Goal: Task Accomplishment & Management: Manage account settings

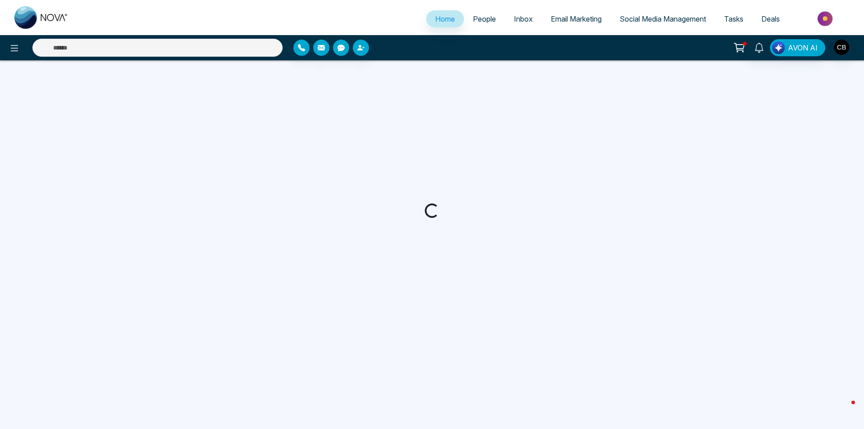
select select "*"
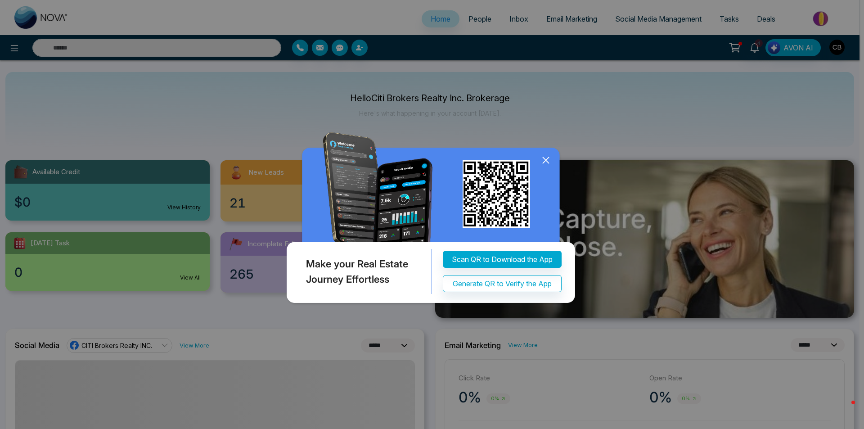
click at [547, 162] on icon at bounding box center [545, 159] width 13 height 13
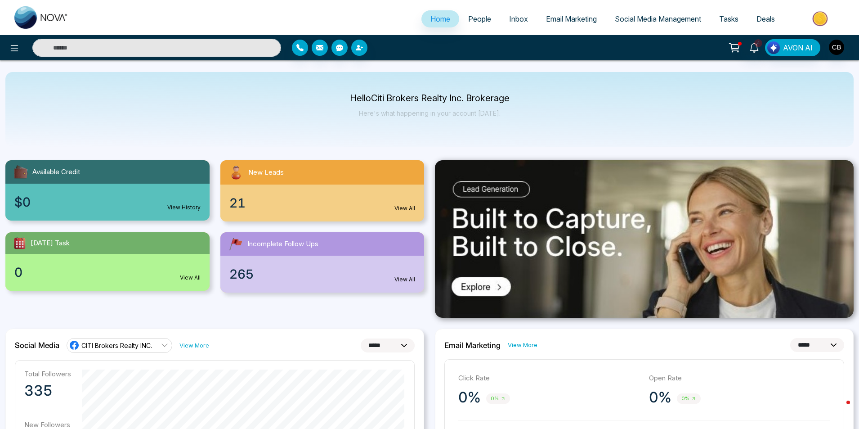
click at [471, 16] on span "People" at bounding box center [479, 18] width 23 height 9
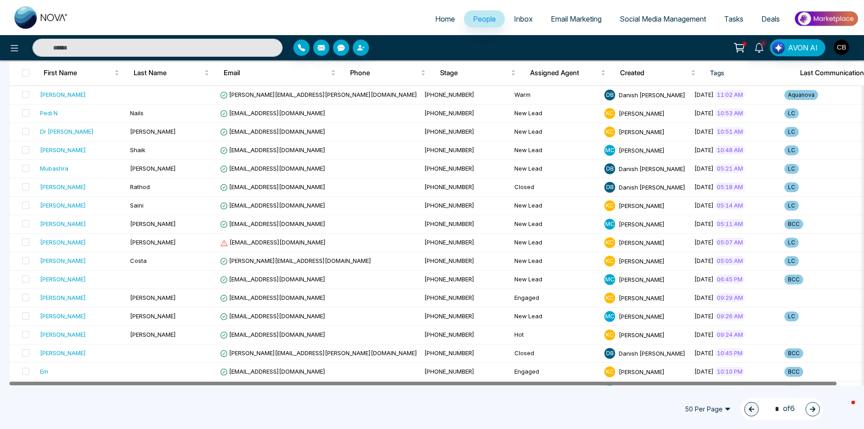
drag, startPoint x: 418, startPoint y: 385, endPoint x: 416, endPoint y: 391, distance: 5.7
click at [416, 391] on div "All People ( 282 ) First Name Last Name Email Phone Stage Assigned Agent Create…" at bounding box center [431, 396] width 853 height 976
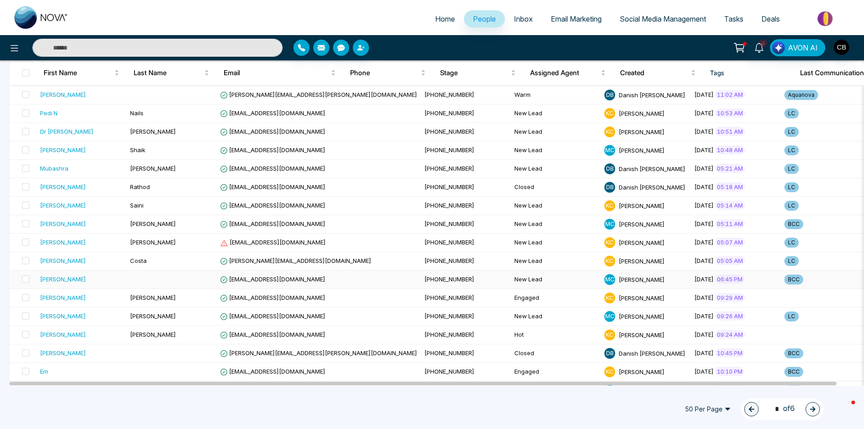
click at [262, 278] on span "[EMAIL_ADDRESS][DOMAIN_NAME]" at bounding box center [272, 278] width 105 height 7
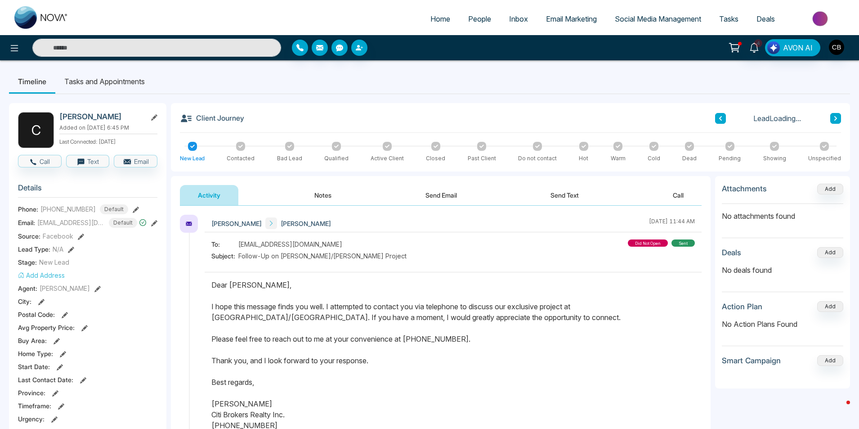
click at [445, 173] on div "**********" at bounding box center [510, 427] width 679 height 648
click at [437, 21] on span "Home" at bounding box center [441, 18] width 20 height 9
select select "*"
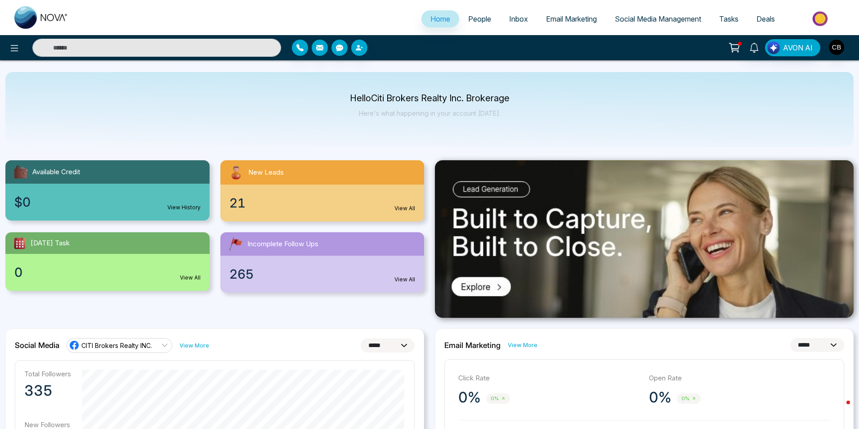
click at [468, 17] on span "People" at bounding box center [479, 18] width 23 height 9
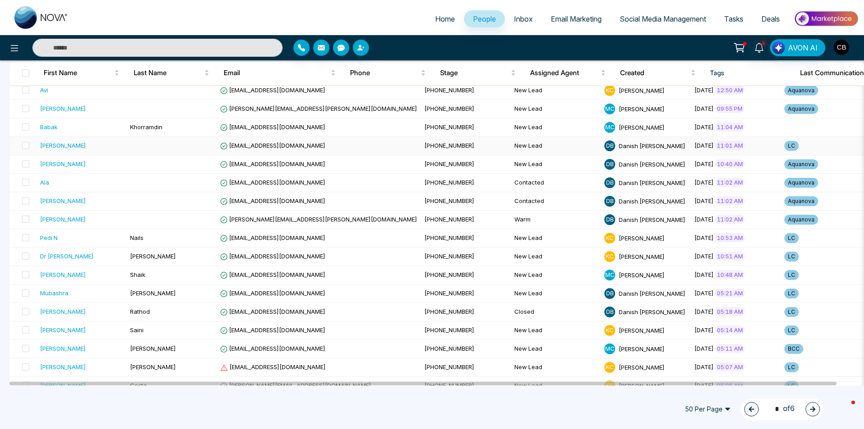
scroll to position [135, 0]
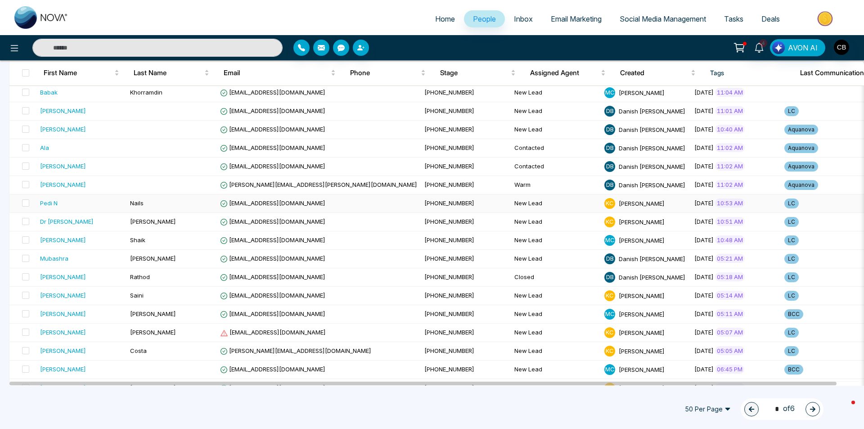
click at [275, 203] on span "[EMAIL_ADDRESS][DOMAIN_NAME]" at bounding box center [272, 202] width 105 height 7
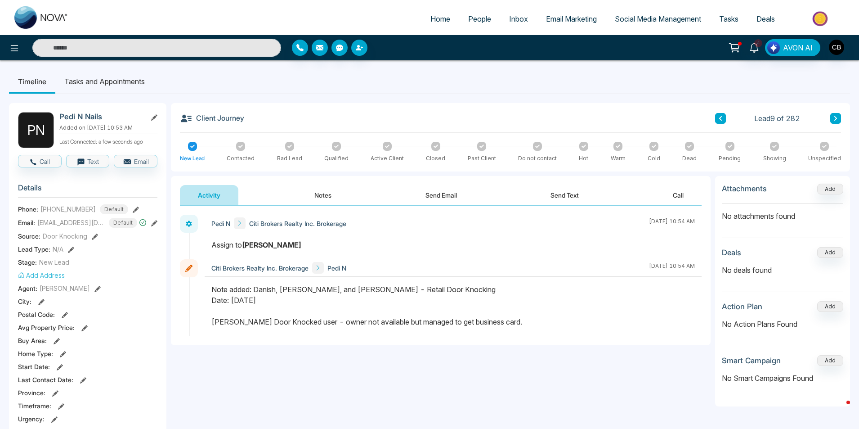
click at [327, 195] on button "Notes" at bounding box center [323, 195] width 53 height 20
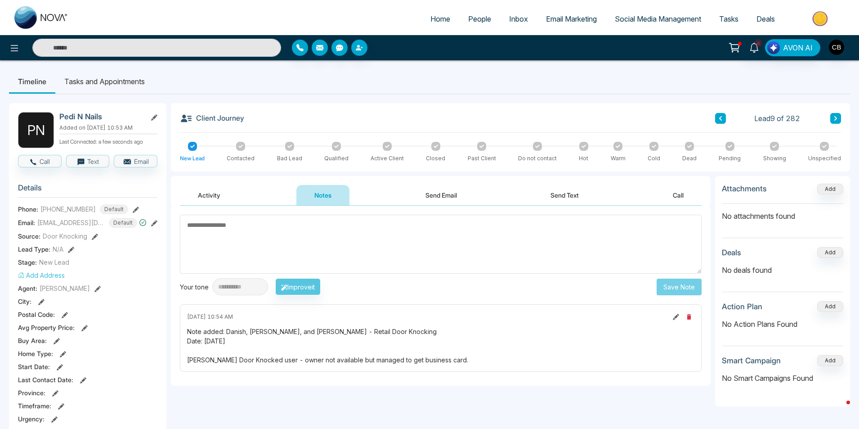
click at [470, 21] on span "People" at bounding box center [479, 18] width 23 height 9
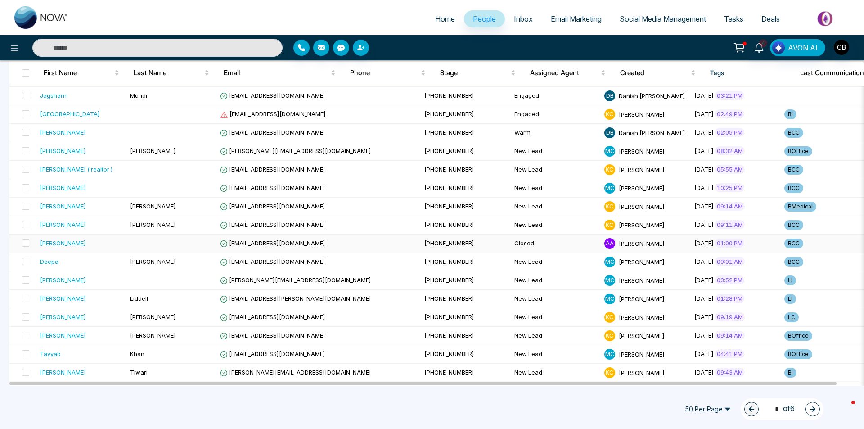
scroll to position [675, 0]
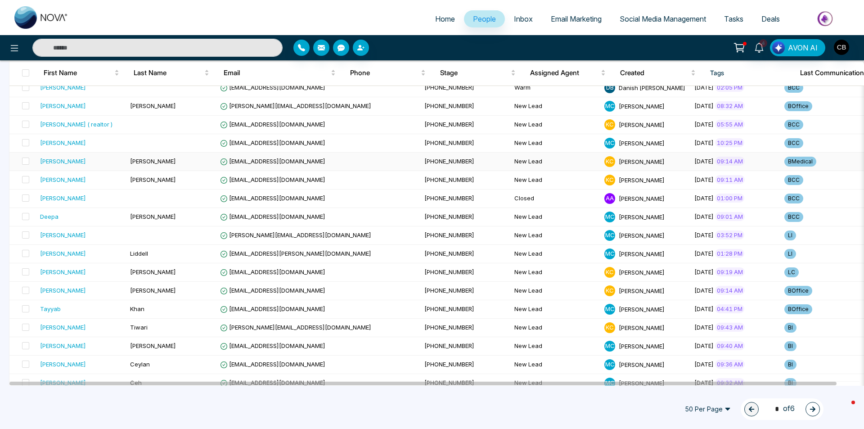
click at [262, 162] on span "[EMAIL_ADDRESS][DOMAIN_NAME]" at bounding box center [272, 160] width 105 height 7
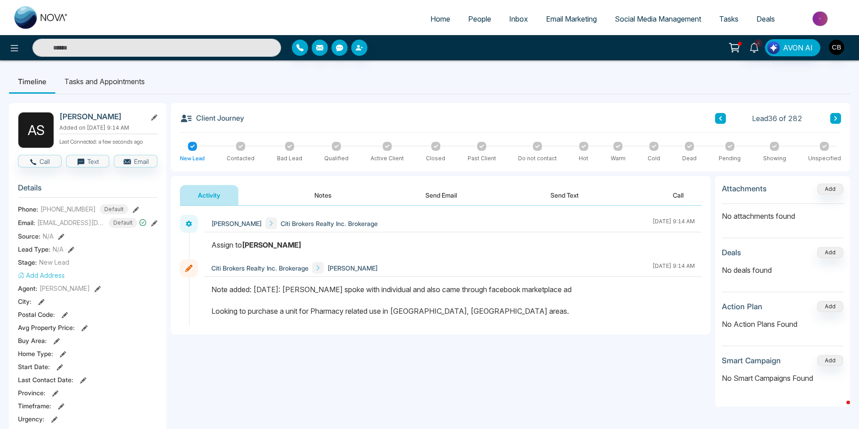
click at [320, 195] on button "Notes" at bounding box center [323, 195] width 53 height 20
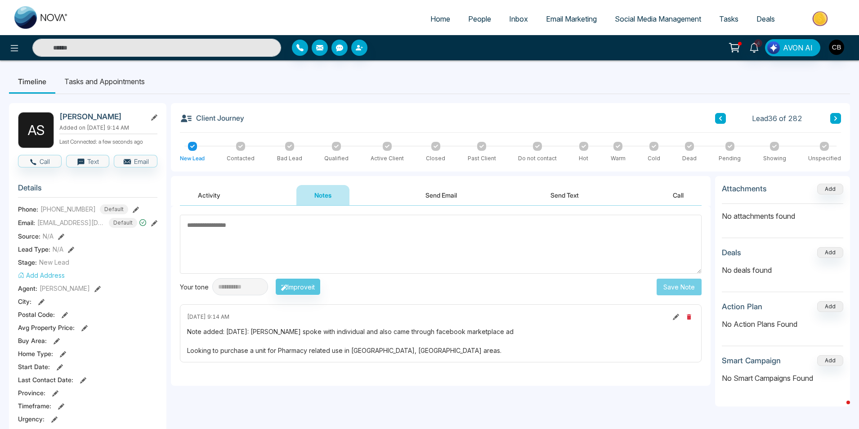
click at [483, 18] on span "People" at bounding box center [479, 18] width 23 height 9
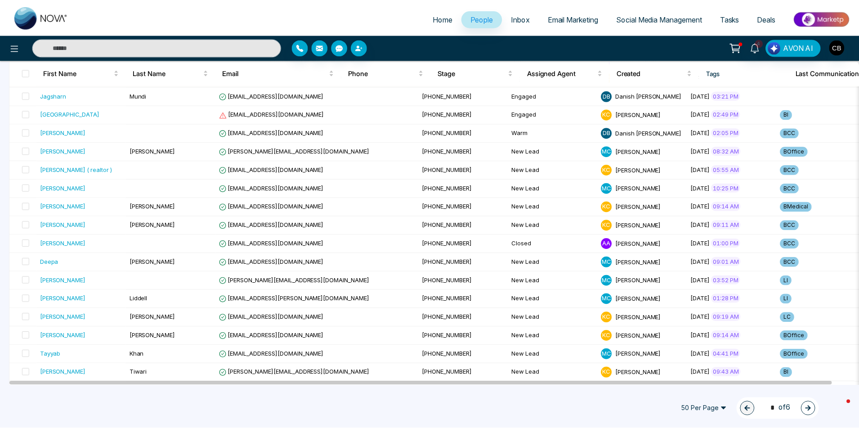
scroll to position [723, 0]
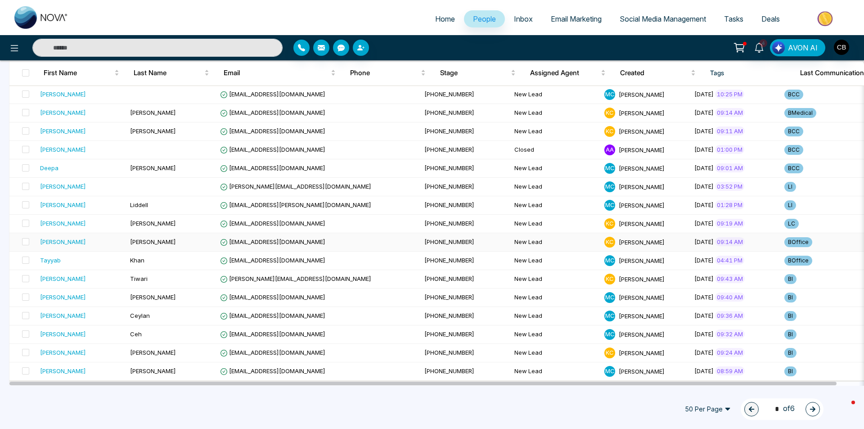
click at [288, 242] on span "[EMAIL_ADDRESS][DOMAIN_NAME]" at bounding box center [272, 241] width 105 height 7
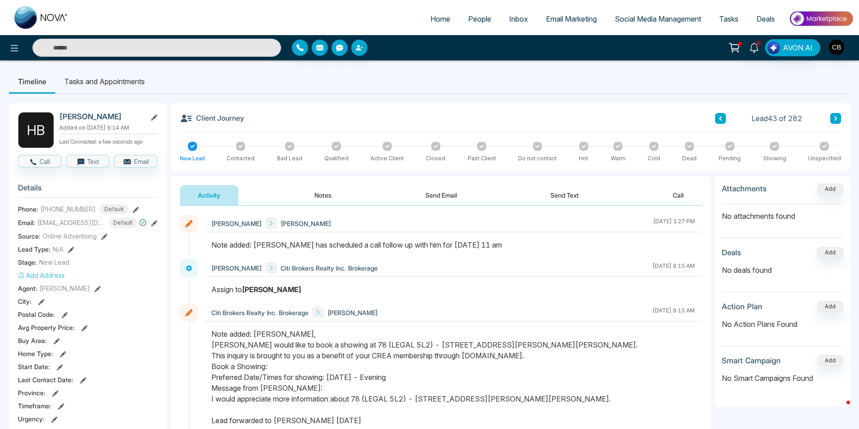
drag, startPoint x: 320, startPoint y: 193, endPoint x: 511, endPoint y: 342, distance: 241.7
click at [326, 198] on button "Notes" at bounding box center [323, 195] width 53 height 20
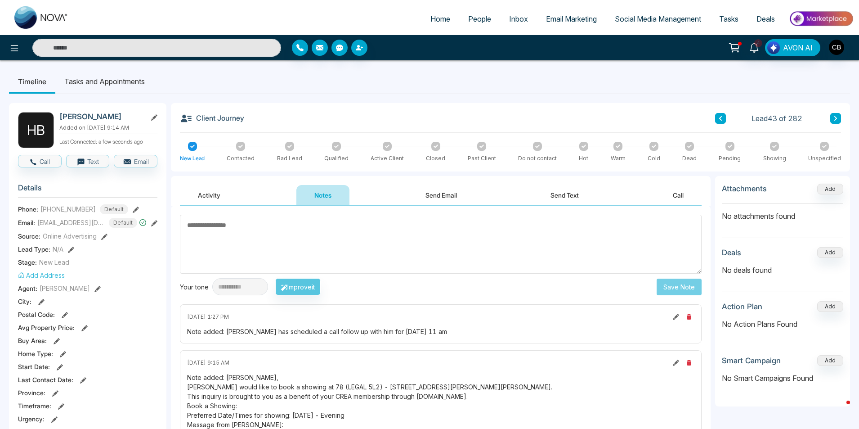
click at [472, 18] on span "People" at bounding box center [479, 18] width 23 height 9
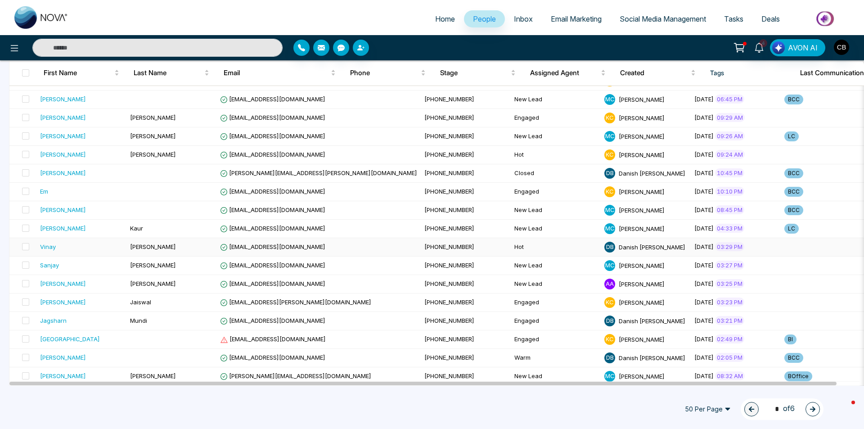
scroll to position [450, 0]
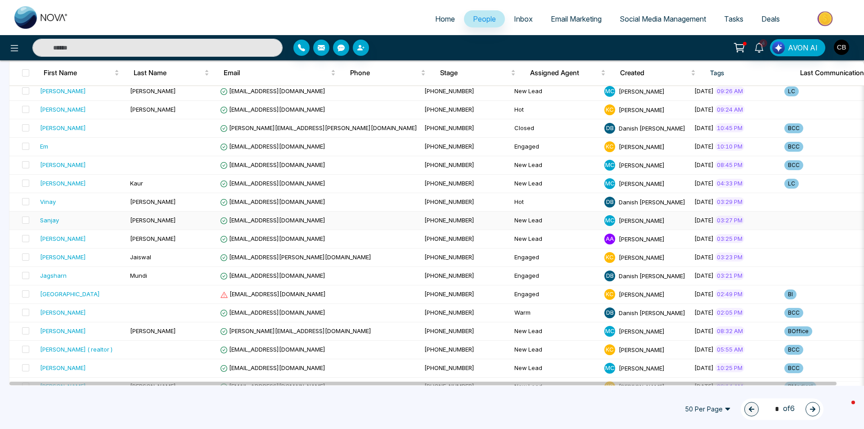
click at [278, 220] on span "[EMAIL_ADDRESS][DOMAIN_NAME]" at bounding box center [272, 219] width 105 height 7
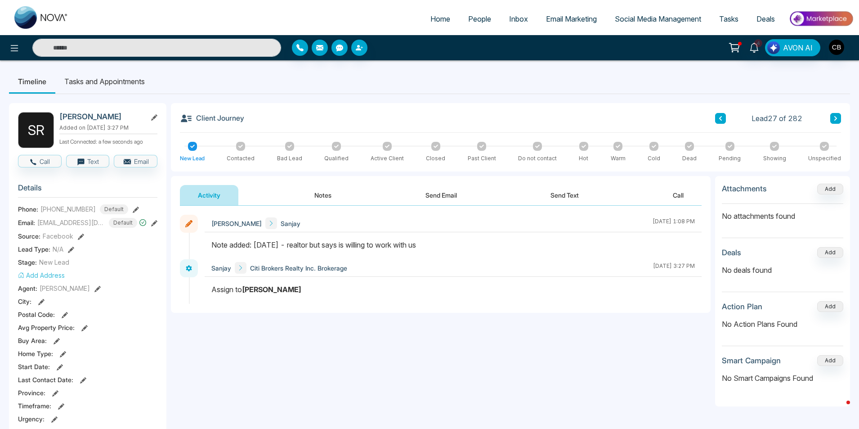
click at [472, 21] on span "People" at bounding box center [479, 18] width 23 height 9
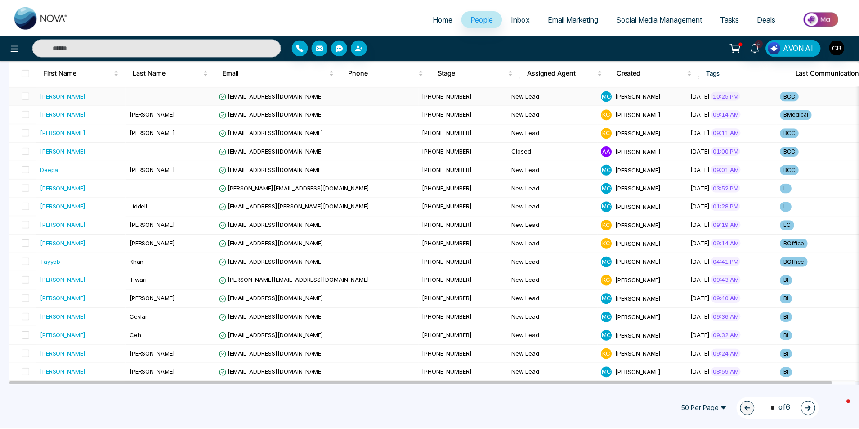
scroll to position [723, 0]
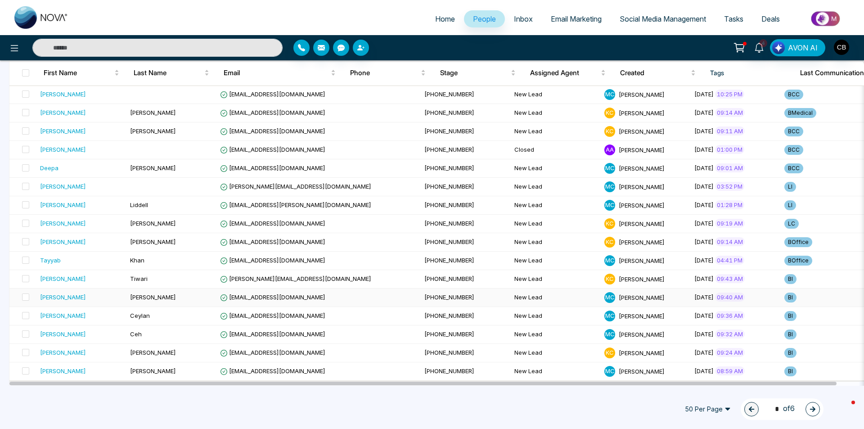
click at [273, 295] on span "[EMAIL_ADDRESS][DOMAIN_NAME]" at bounding box center [272, 296] width 105 height 7
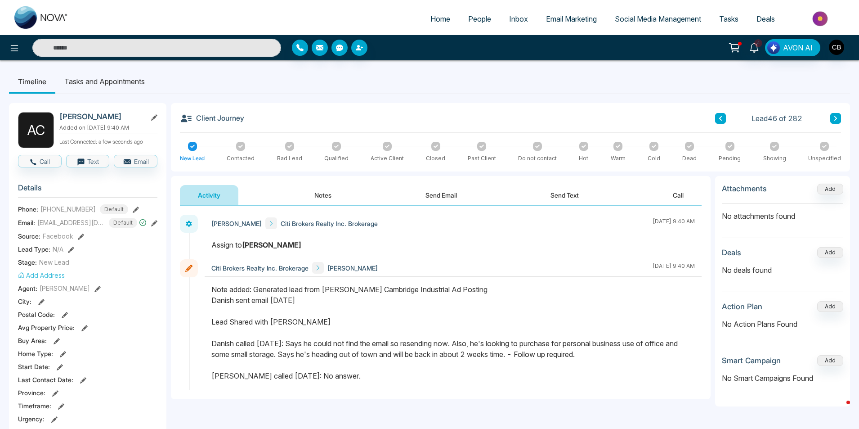
click at [325, 197] on button "Notes" at bounding box center [323, 195] width 53 height 20
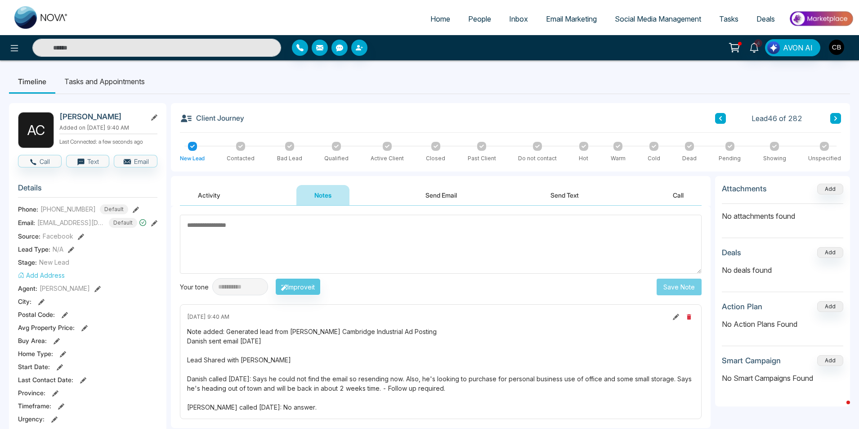
click at [472, 25] on link "People" at bounding box center [479, 18] width 41 height 17
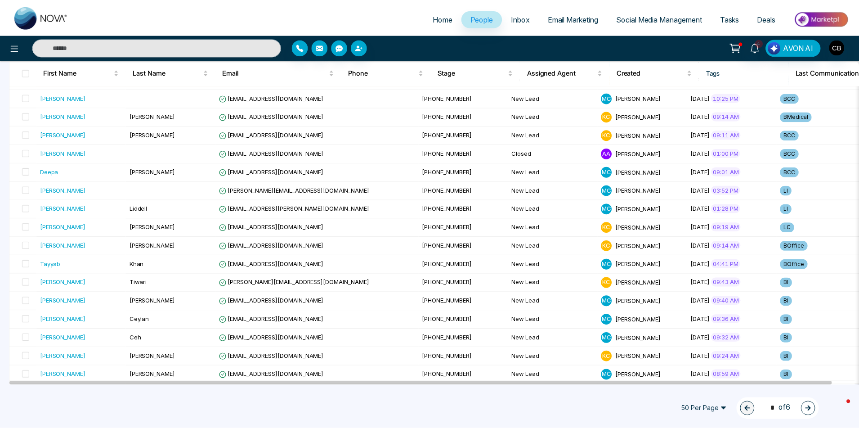
scroll to position [723, 0]
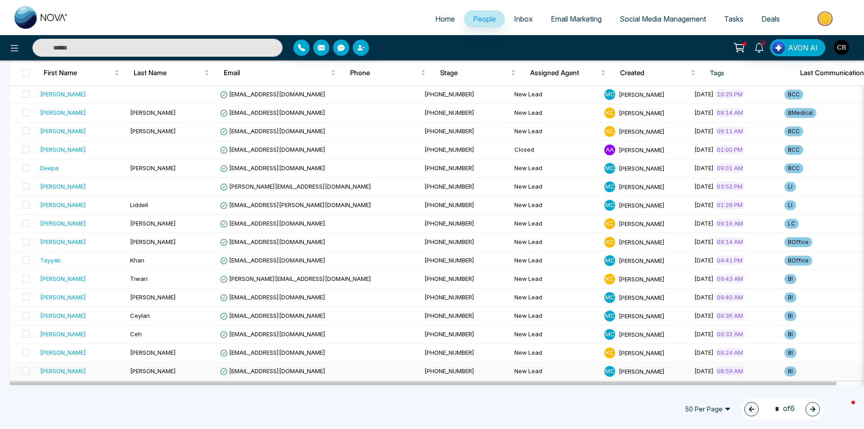
click at [262, 367] on span "[EMAIL_ADDRESS][DOMAIN_NAME]" at bounding box center [272, 370] width 105 height 7
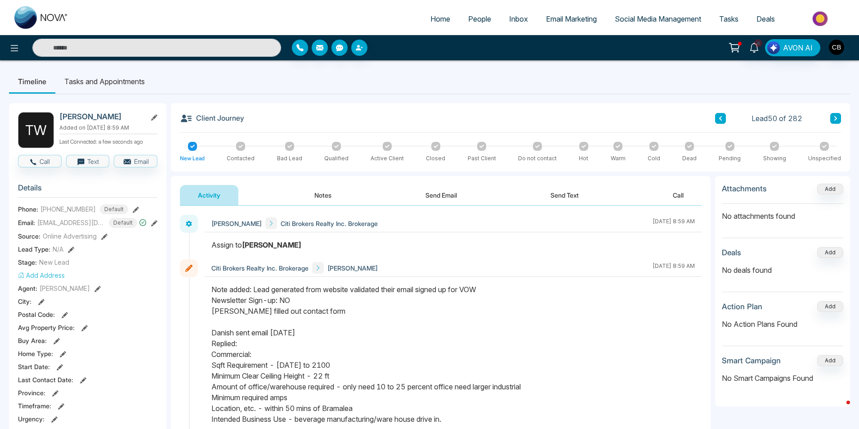
click at [537, 147] on icon at bounding box center [537, 146] width 4 height 4
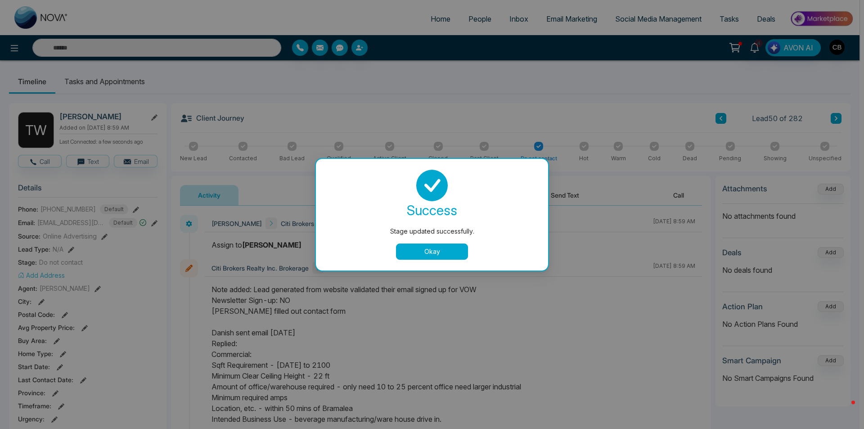
click at [435, 257] on button "Okay" at bounding box center [432, 251] width 72 height 16
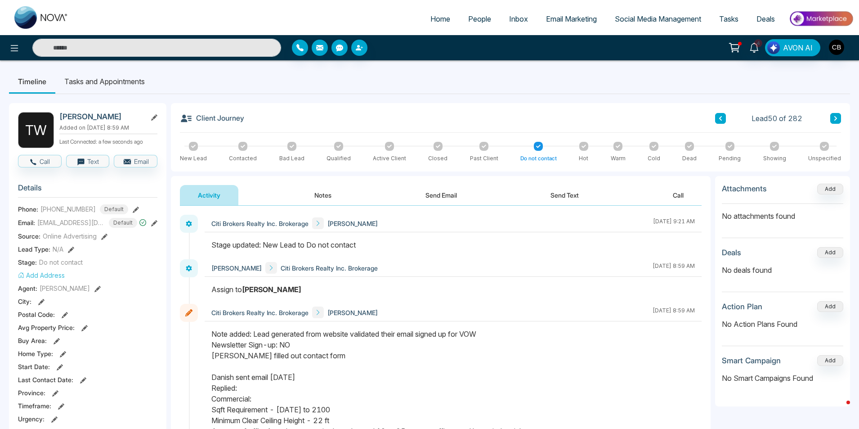
click at [476, 18] on span "People" at bounding box center [479, 18] width 23 height 9
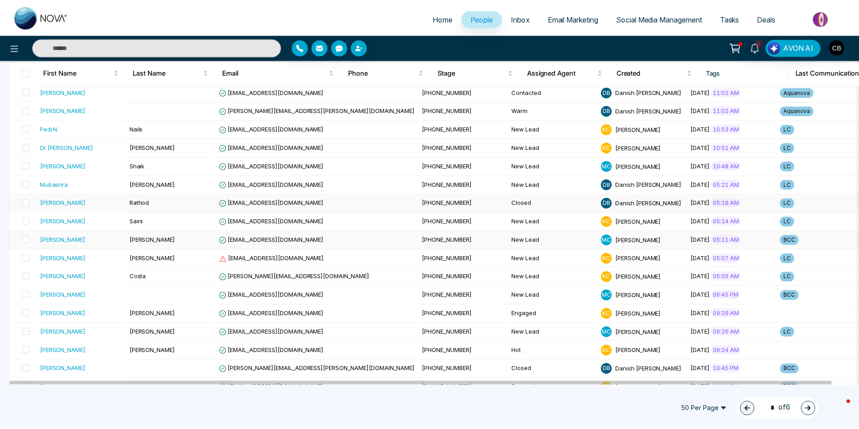
scroll to position [225, 0]
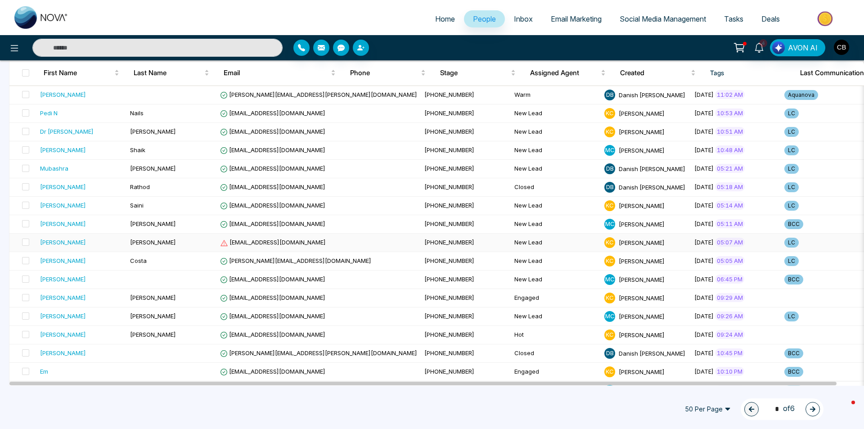
click at [424, 239] on span "[PHONE_NUMBER]" at bounding box center [449, 241] width 50 height 7
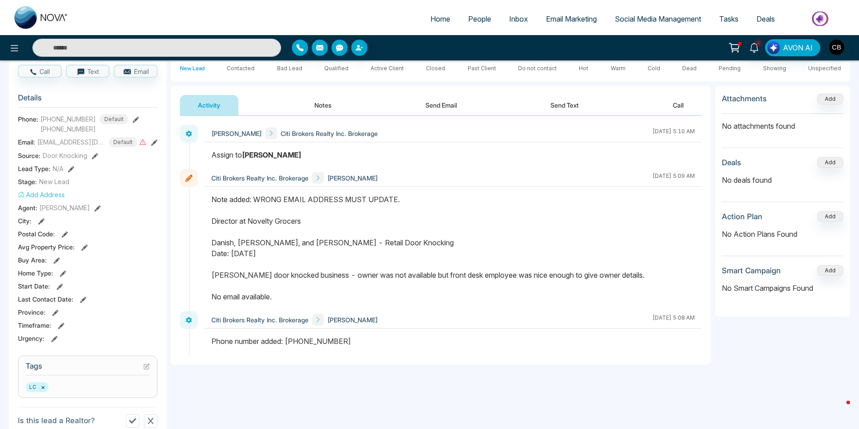
scroll to position [45, 0]
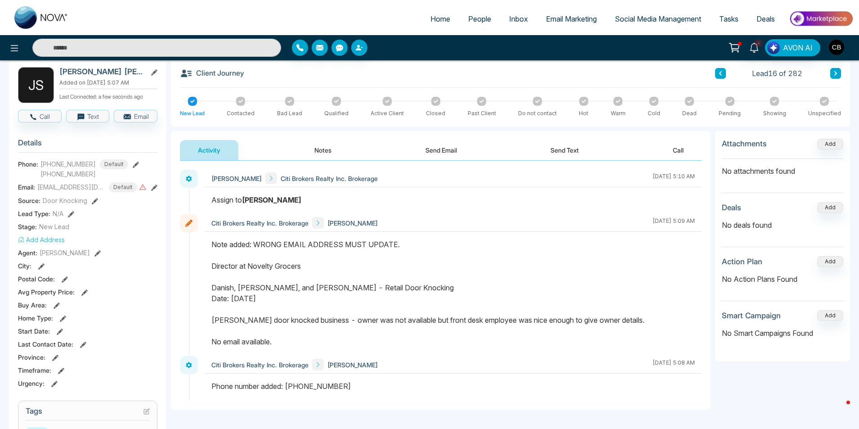
click at [321, 147] on button "Notes" at bounding box center [323, 150] width 53 height 20
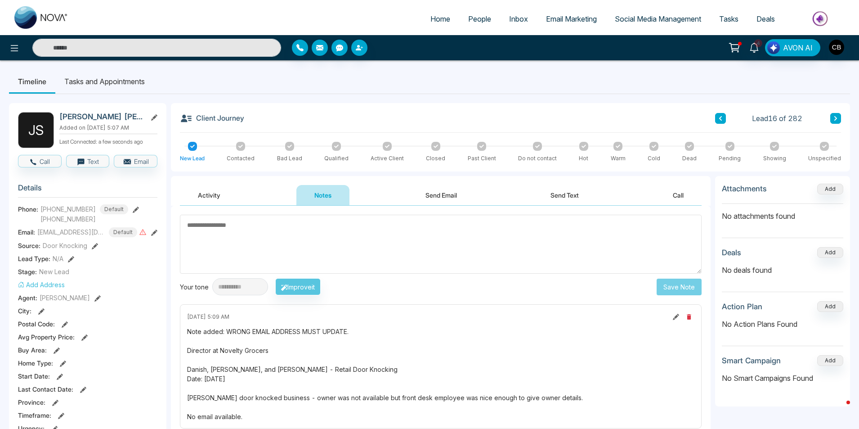
click at [481, 16] on span "People" at bounding box center [479, 18] width 23 height 9
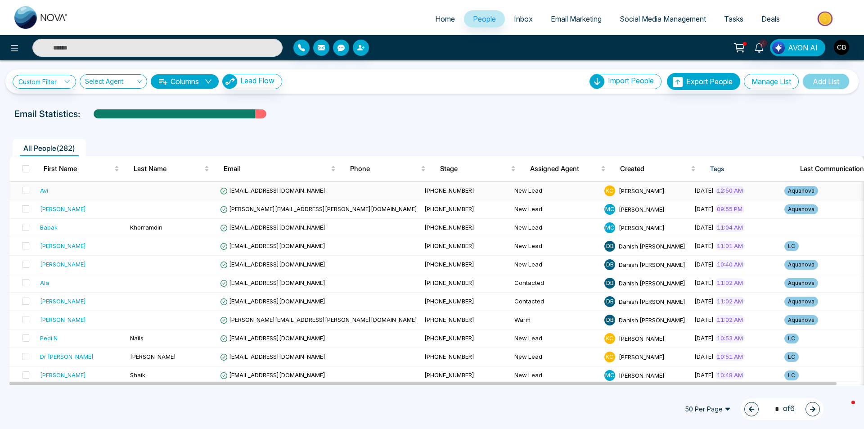
click at [275, 189] on span "[EMAIL_ADDRESS][DOMAIN_NAME]" at bounding box center [272, 190] width 105 height 7
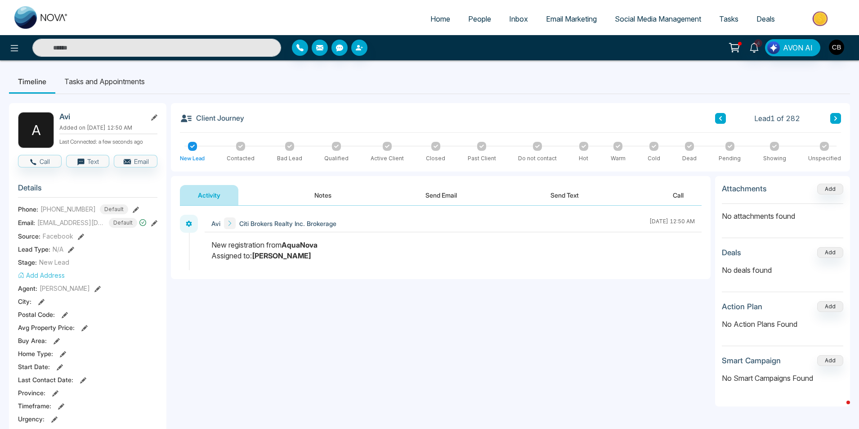
click at [436, 194] on button "Send Email" at bounding box center [441, 195] width 67 height 20
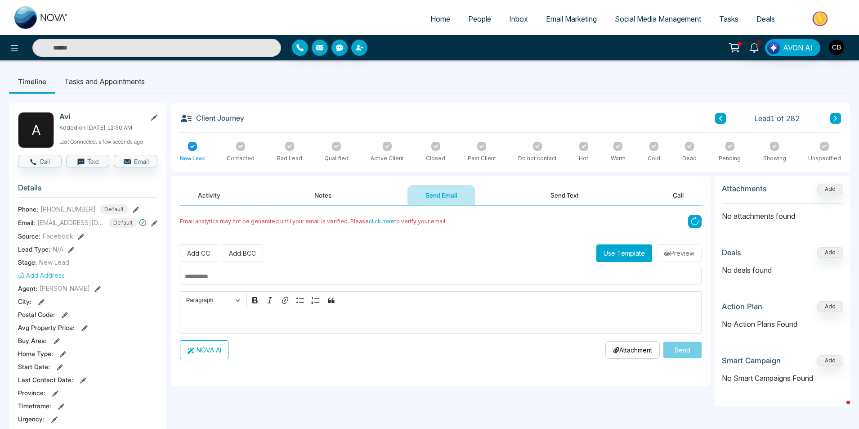
click at [540, 195] on button "Send Text" at bounding box center [565, 195] width 64 height 20
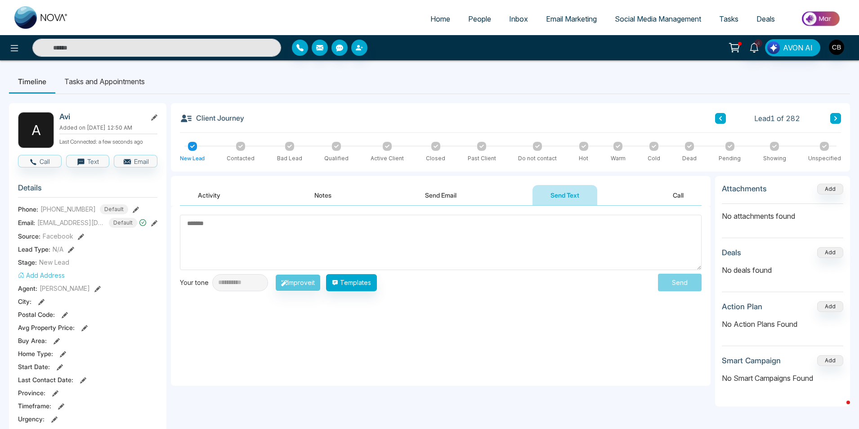
click at [682, 193] on button "Call" at bounding box center [678, 195] width 47 height 20
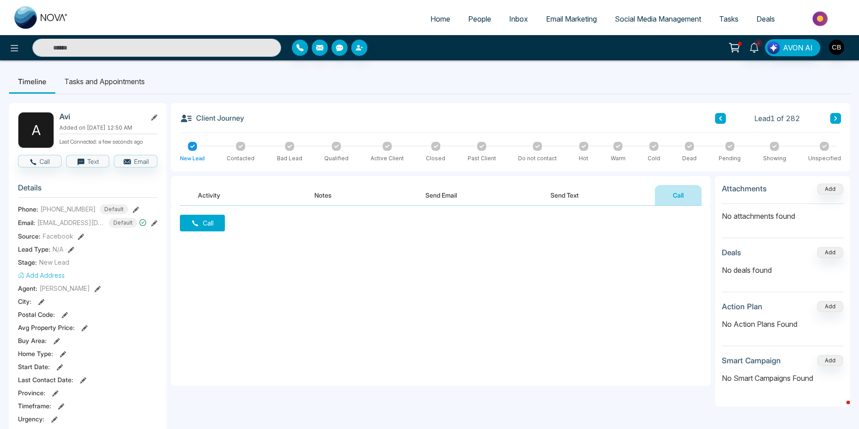
click at [211, 192] on button "Activity" at bounding box center [209, 195] width 58 height 20
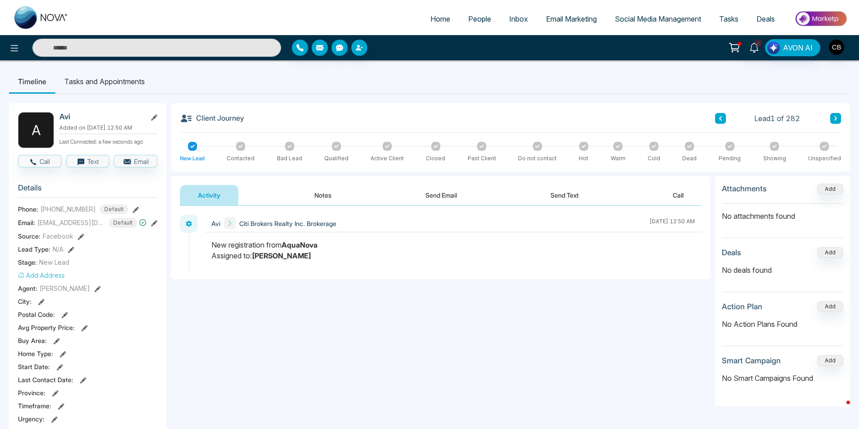
click at [481, 18] on span "People" at bounding box center [479, 18] width 23 height 9
